Goal: Information Seeking & Learning: Learn about a topic

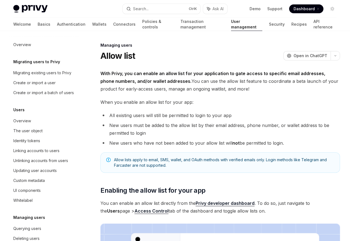
scroll to position [78, 0]
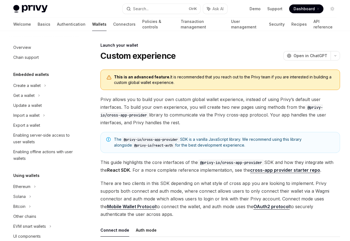
scroll to position [253, 0]
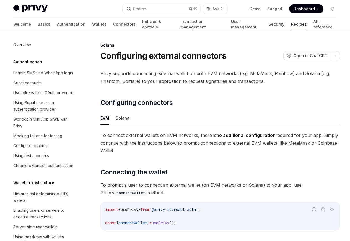
scroll to position [885, 0]
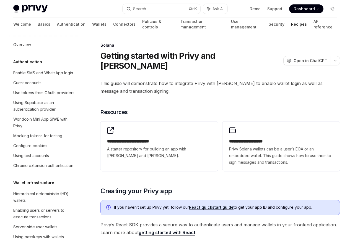
scroll to position [849, 0]
